Goal: Obtain resource: Download file/media

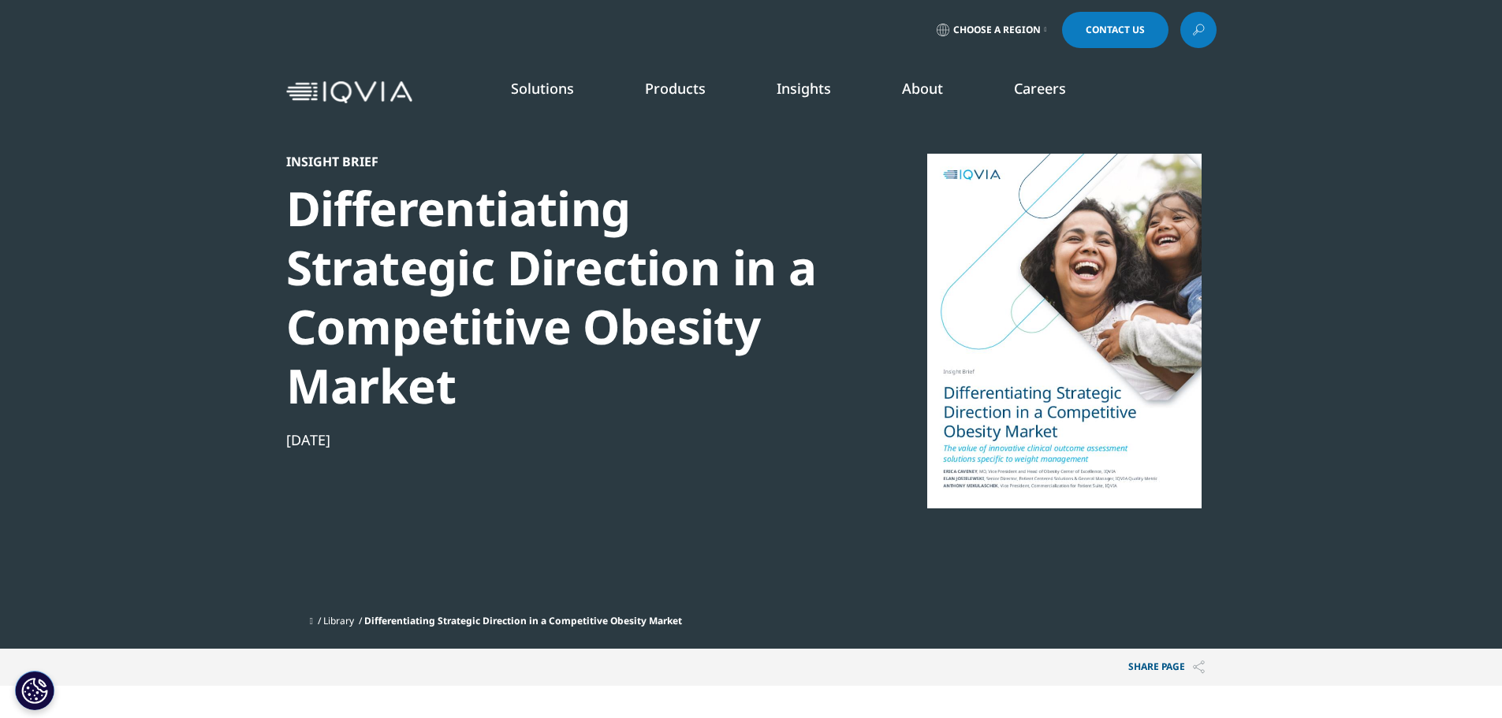
drag, startPoint x: 955, startPoint y: 489, endPoint x: 920, endPoint y: 612, distance: 127.8
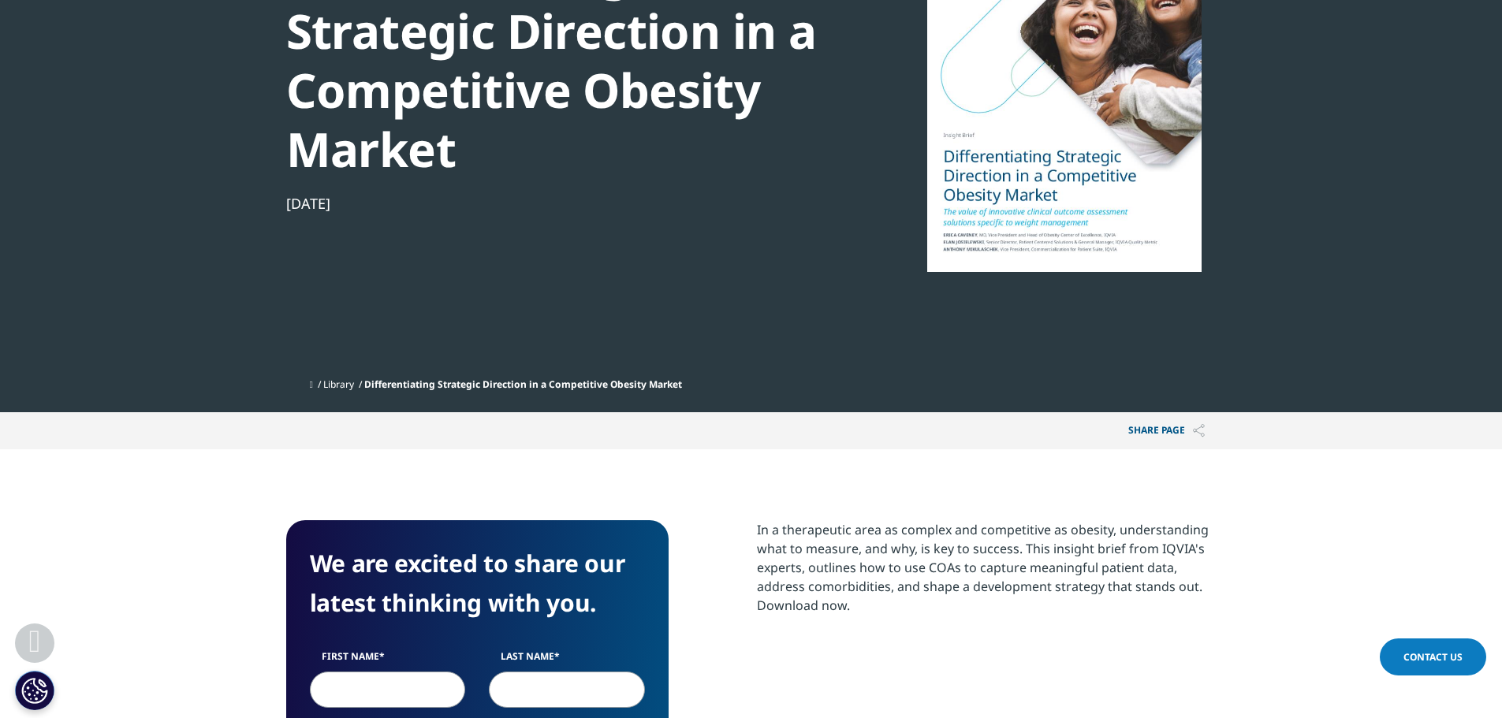
scroll to position [552, 0]
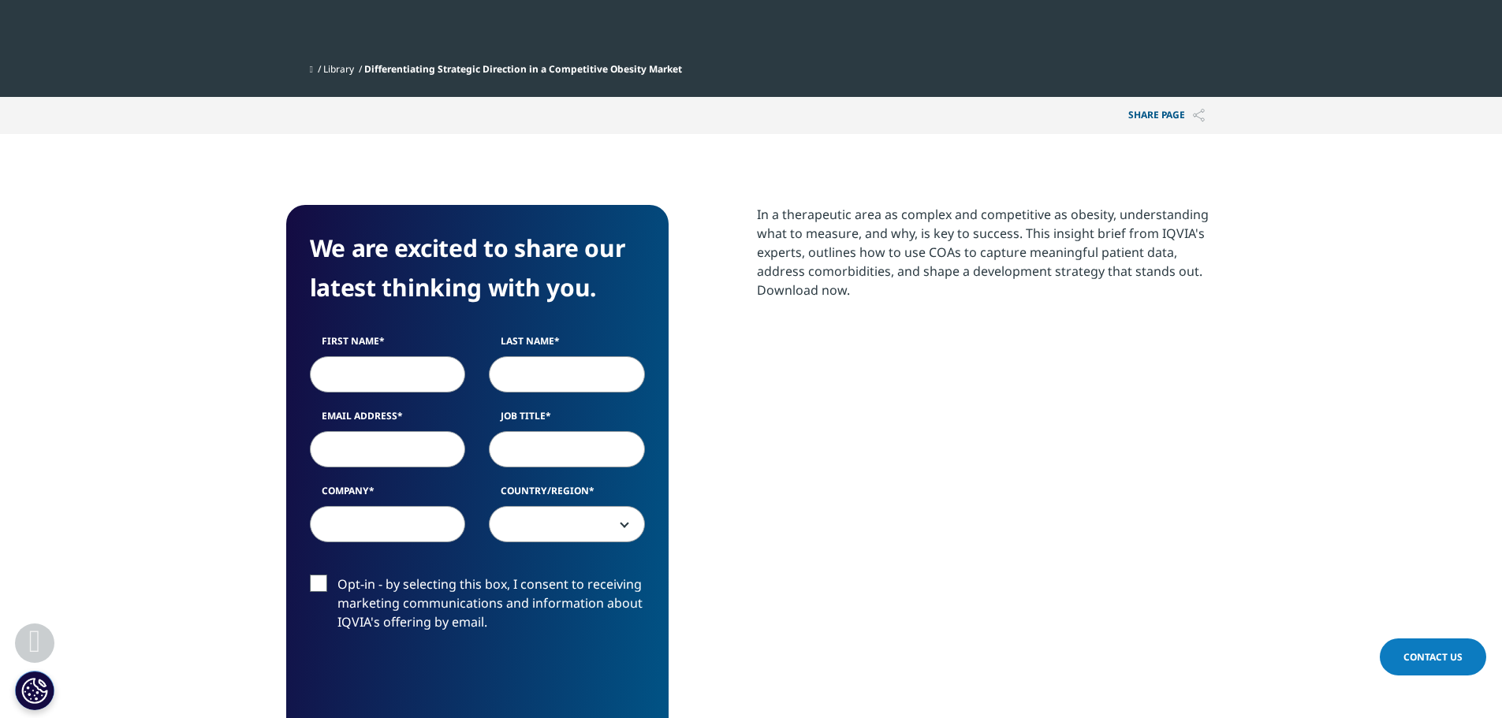
click at [412, 382] on input "First Name" at bounding box center [388, 374] width 156 height 36
type input "[PERSON_NAME]"
type input "[PERSON_NAME][EMAIL_ADDRESS][PERSON_NAME][DOMAIN_NAME]"
type input "AbbVIe"
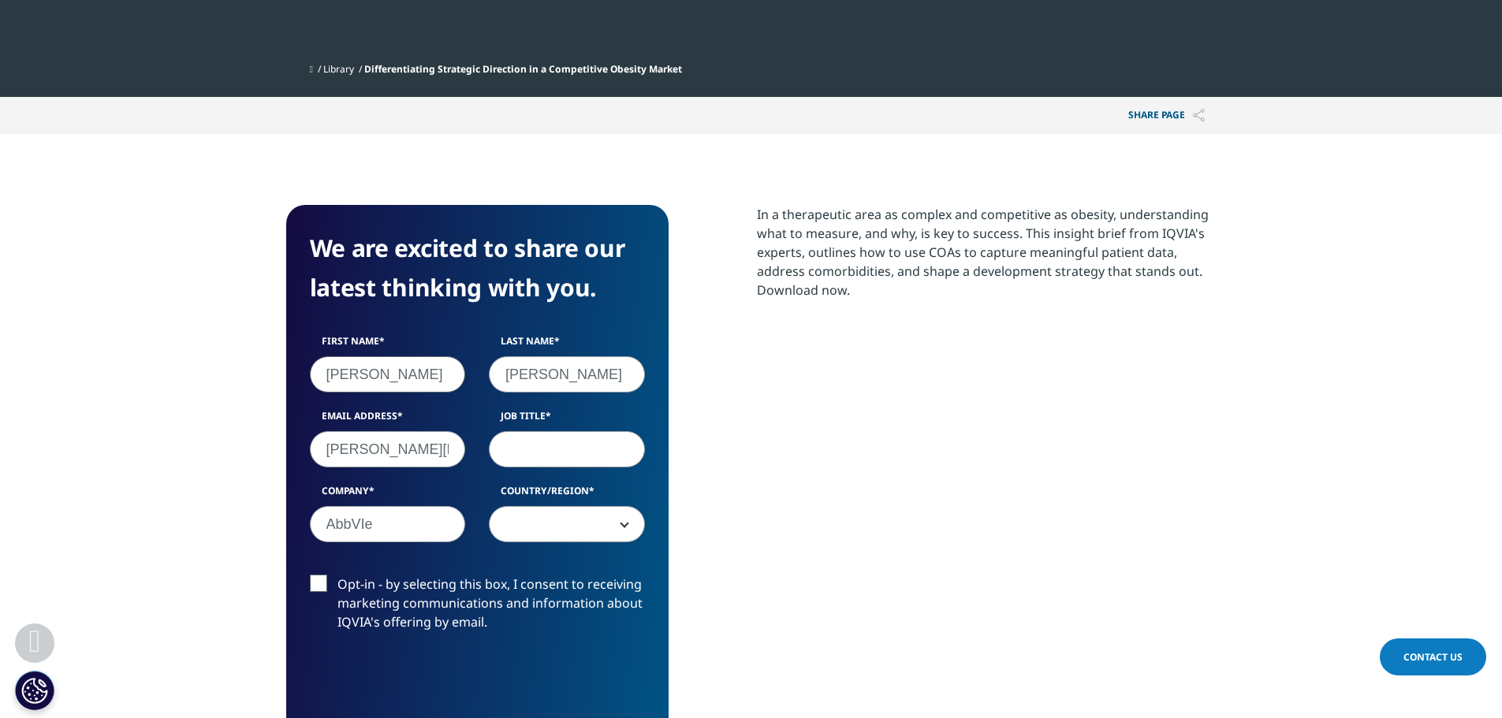
select select "[GEOGRAPHIC_DATA]"
click at [562, 462] on input "Job Title" at bounding box center [567, 449] width 156 height 36
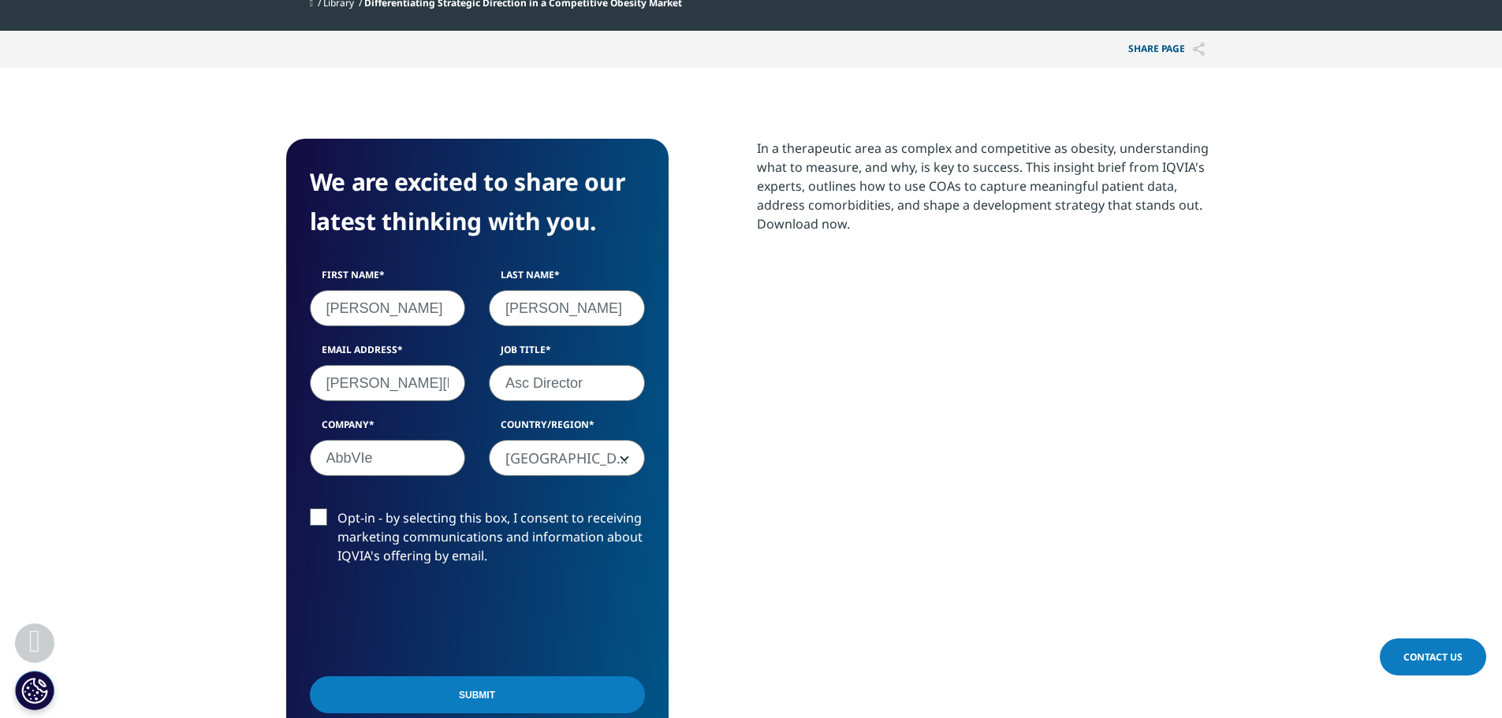
scroll to position [710, 0]
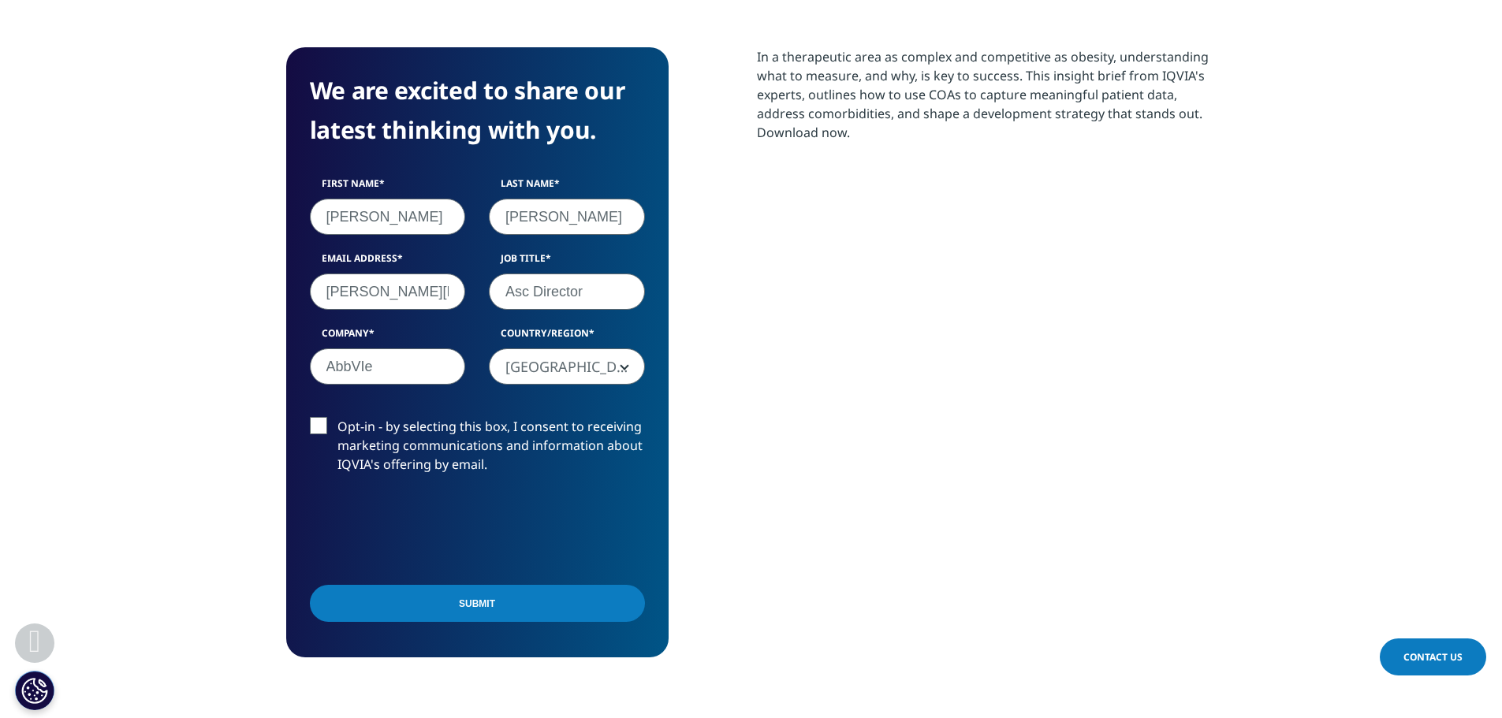
type input "Asc Director"
click at [479, 603] on input "Submit" at bounding box center [477, 603] width 335 height 37
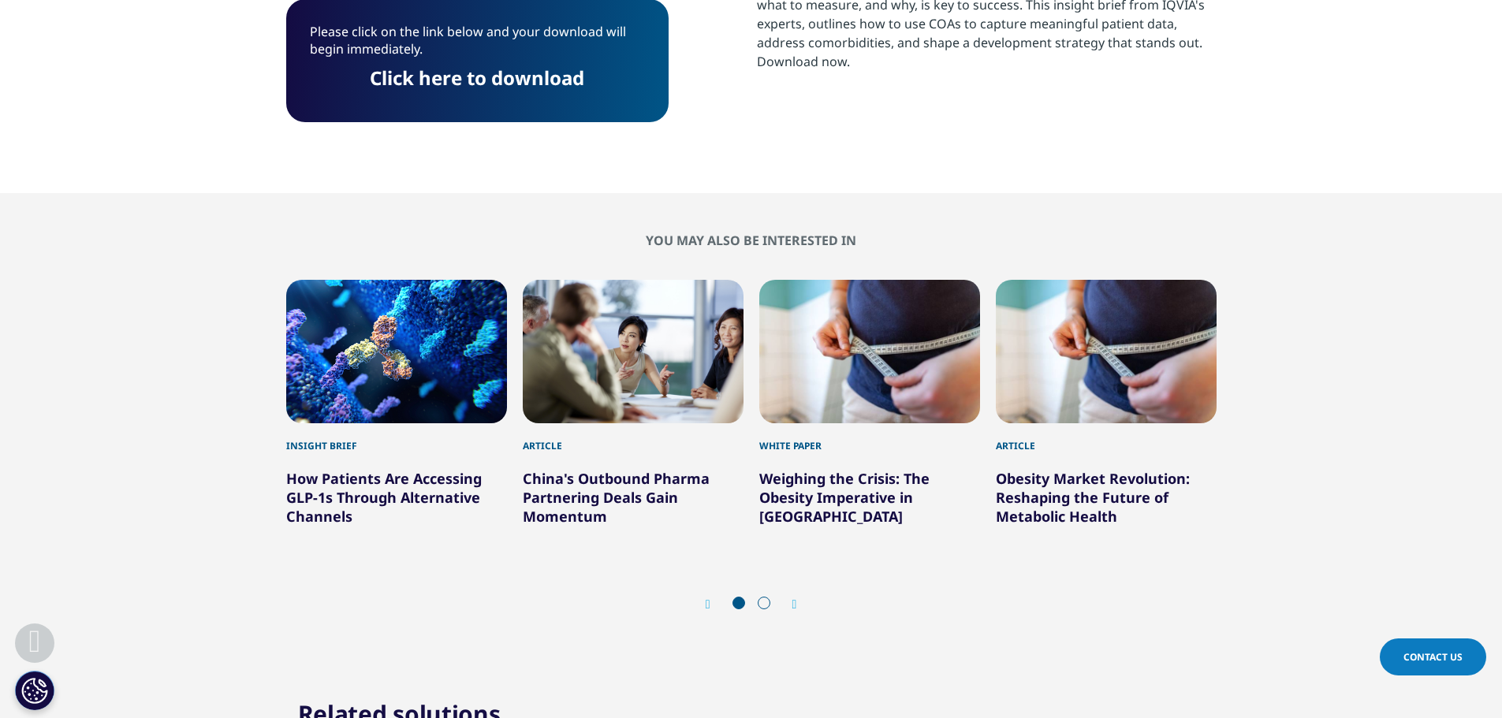
scroll to position [146, 930]
click at [536, 82] on link "Click here to download" at bounding box center [477, 78] width 214 height 26
